Goal: Task Accomplishment & Management: Manage account settings

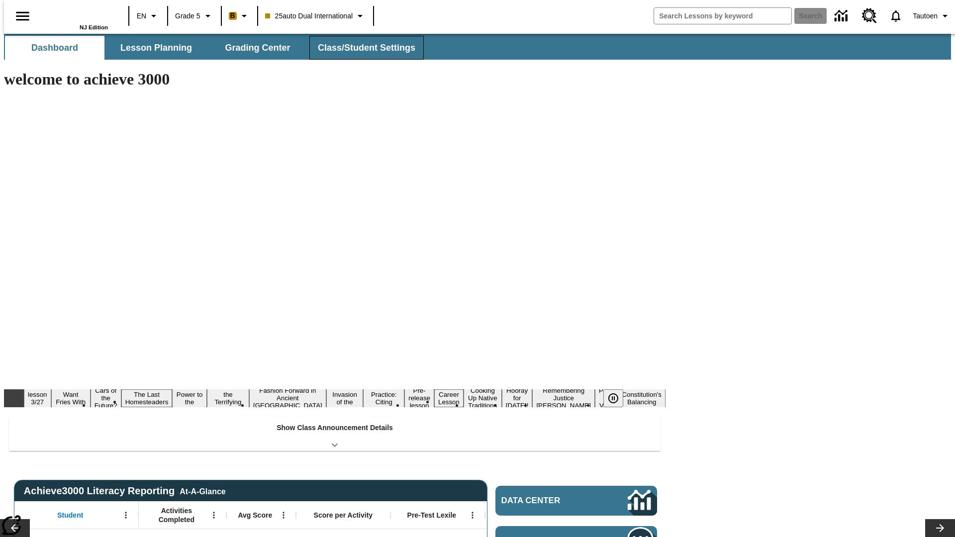
click at [362, 48] on span "Class/Student Settings" at bounding box center [367, 47] width 98 height 11
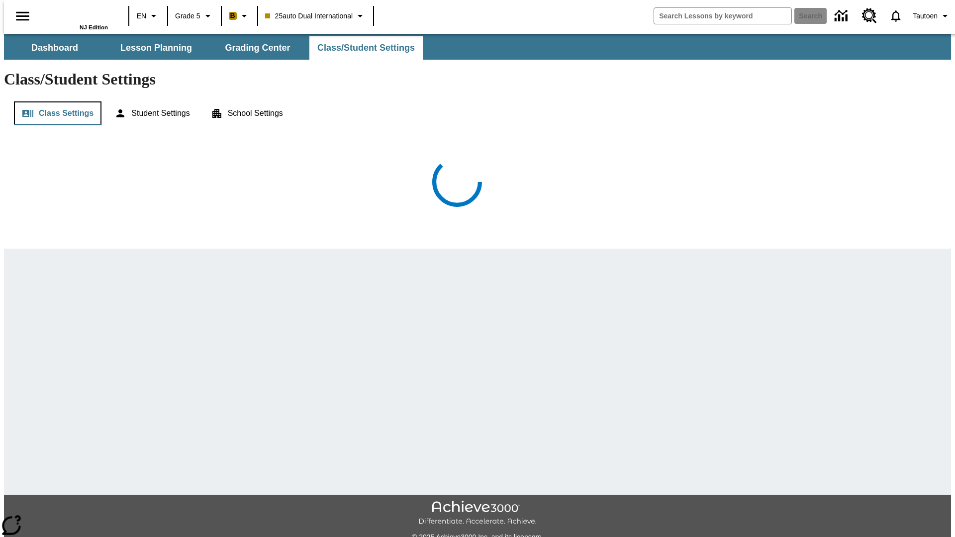
click at [53, 102] on button "Class Settings" at bounding box center [58, 114] width 88 height 24
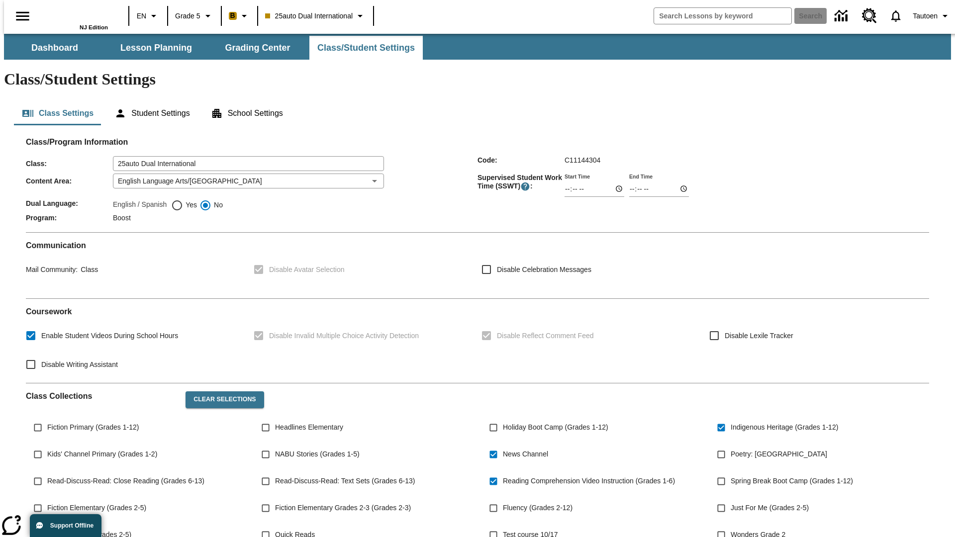
click at [183, 200] on span "Yes" at bounding box center [190, 205] width 14 height 10
click at [181, 200] on input "Yes" at bounding box center [177, 206] width 12 height 12
radio input "true"
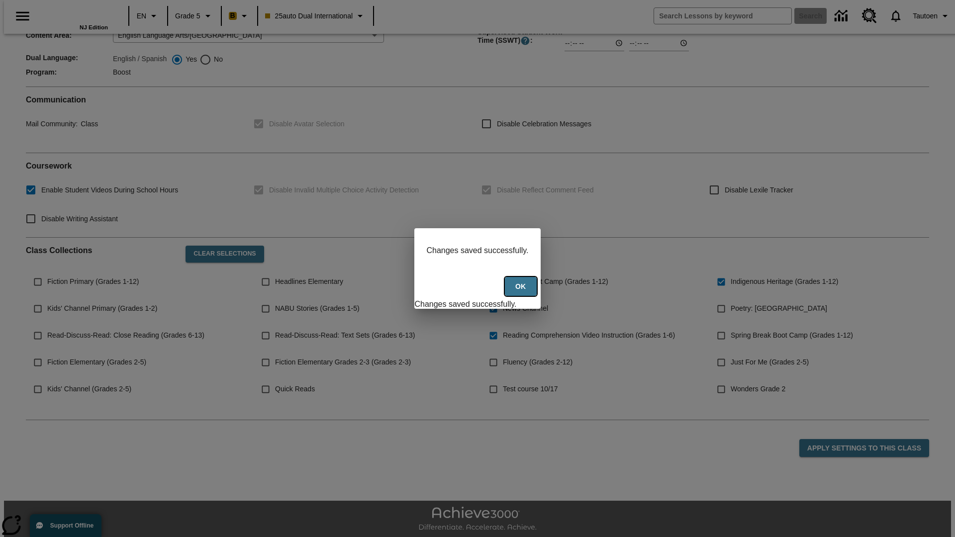
click at [521, 292] on button "Ok" at bounding box center [521, 286] width 32 height 19
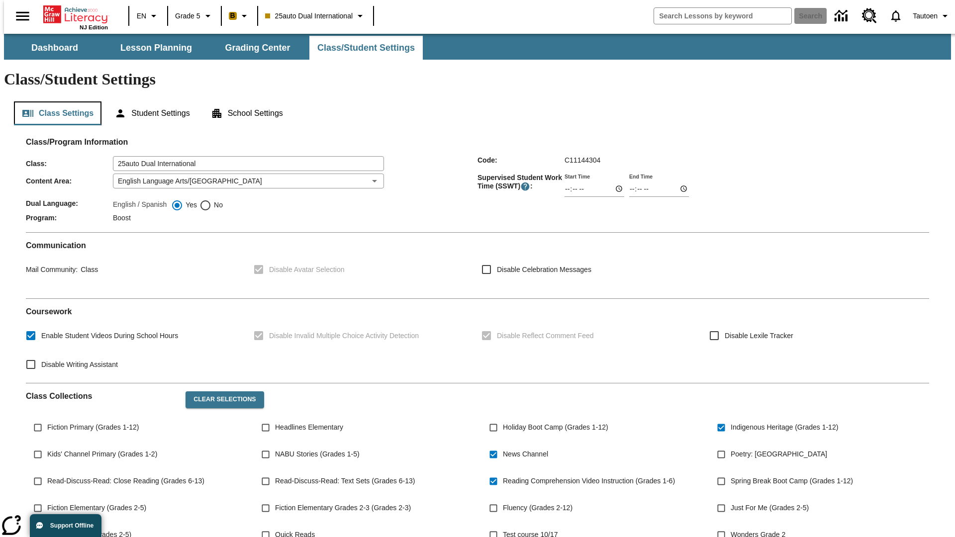
click at [53, 102] on button "Class Settings" at bounding box center [58, 114] width 88 height 24
click at [149, 102] on button "Student Settings" at bounding box center [151, 114] width 91 height 24
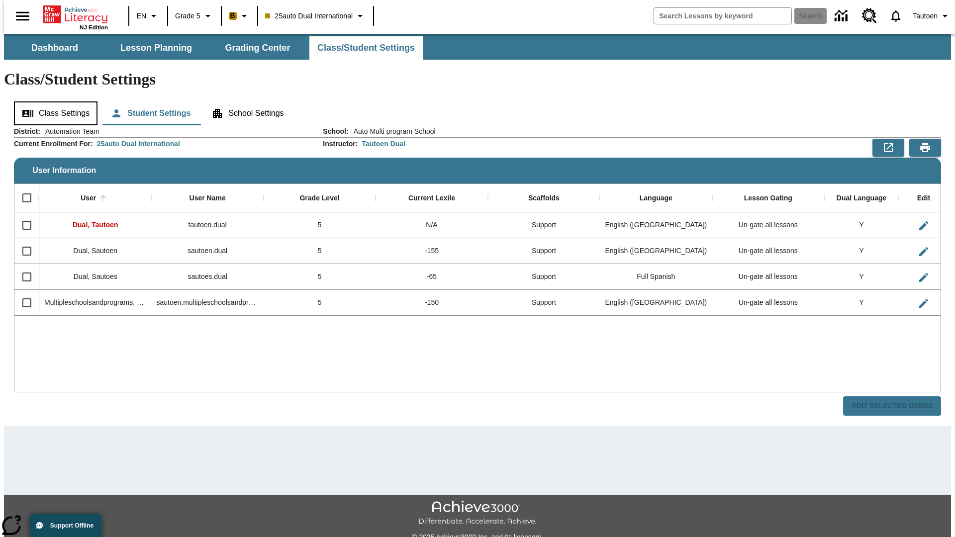
click at [51, 102] on button "Class Settings" at bounding box center [56, 114] width 84 height 24
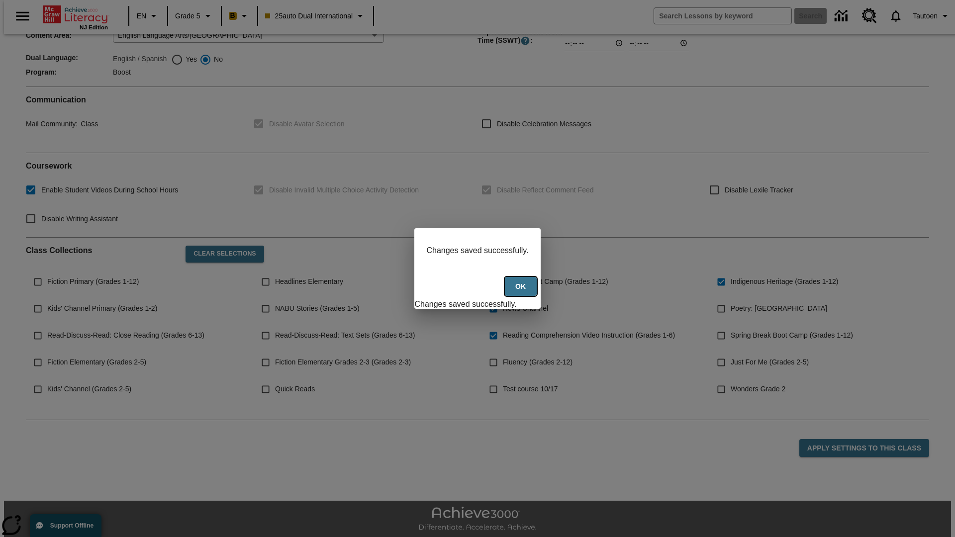
click at [521, 292] on button "Ok" at bounding box center [521, 286] width 32 height 19
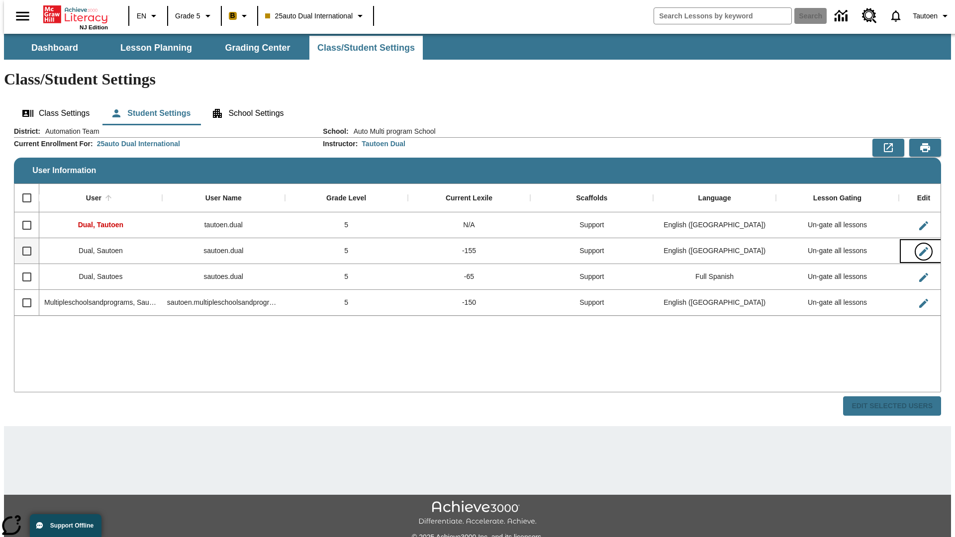
click at [920, 247] on icon "Edit User" at bounding box center [924, 251] width 9 height 9
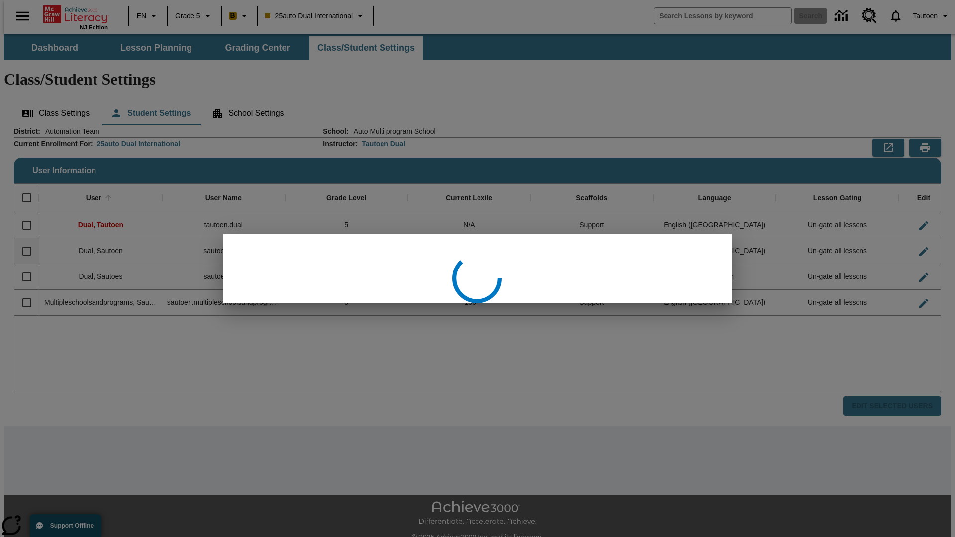
scroll to position [22, 0]
